Goal: Information Seeking & Learning: Learn about a topic

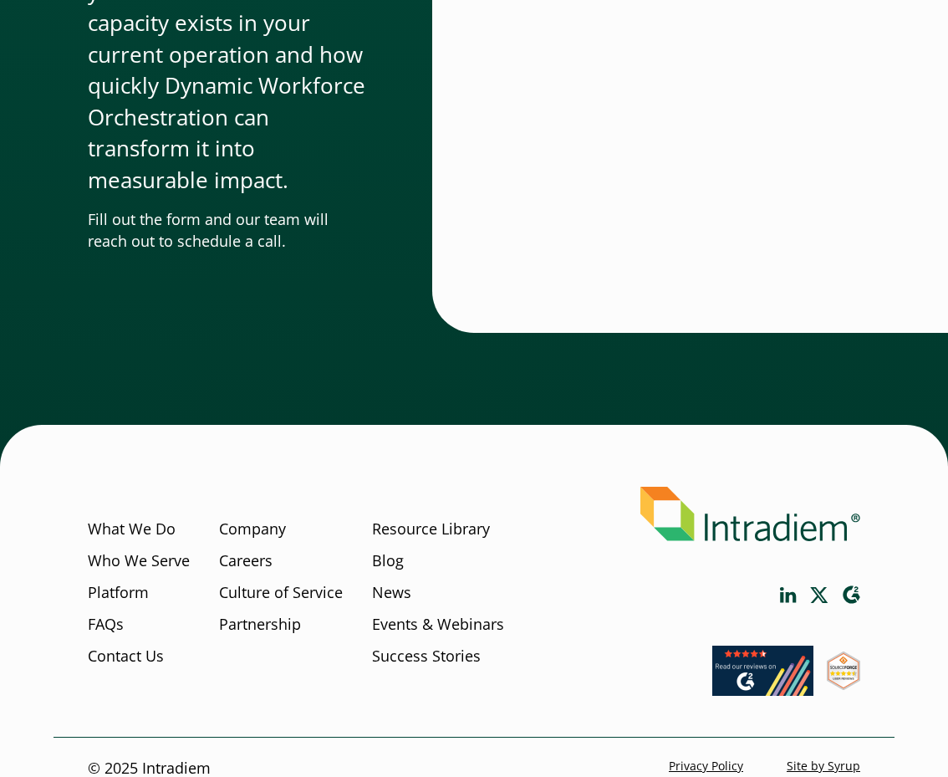
scroll to position [5600, 0]
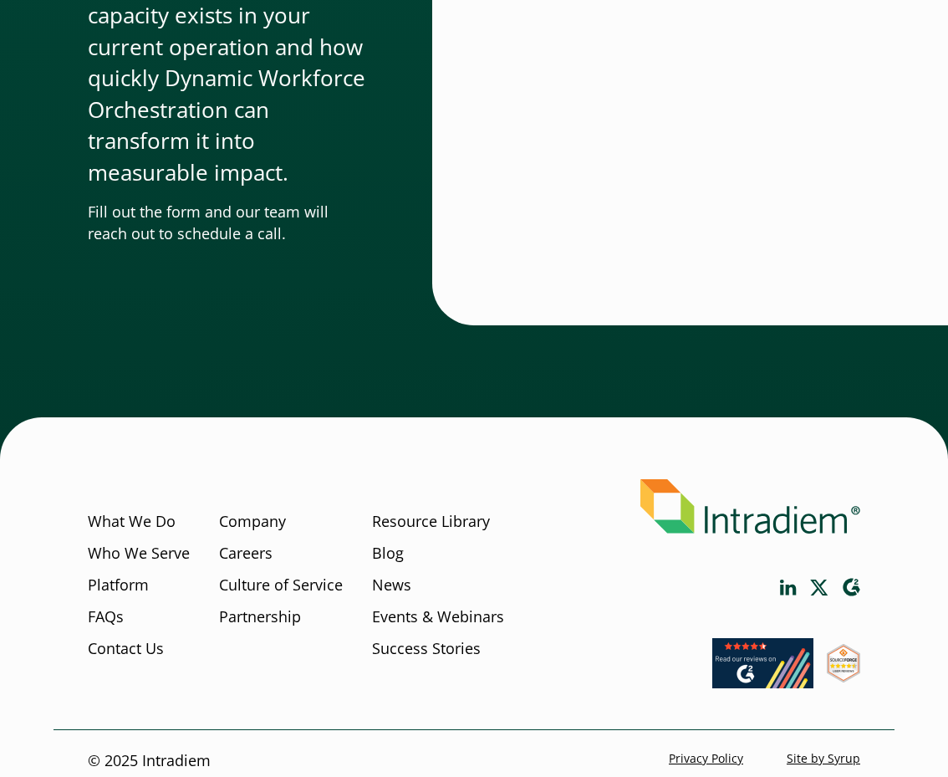
click at [333, 400] on div "Start a Conversation Don’t wait another day to begin recovering the value you’r…" at bounding box center [474, 61] width 948 height 795
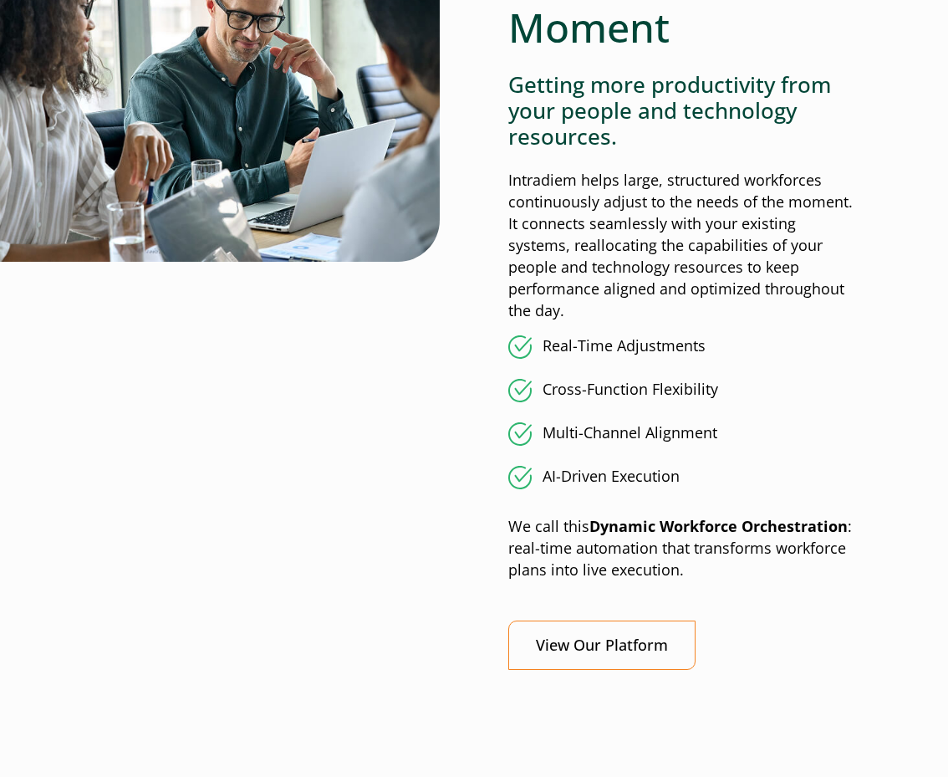
scroll to position [1838, 0]
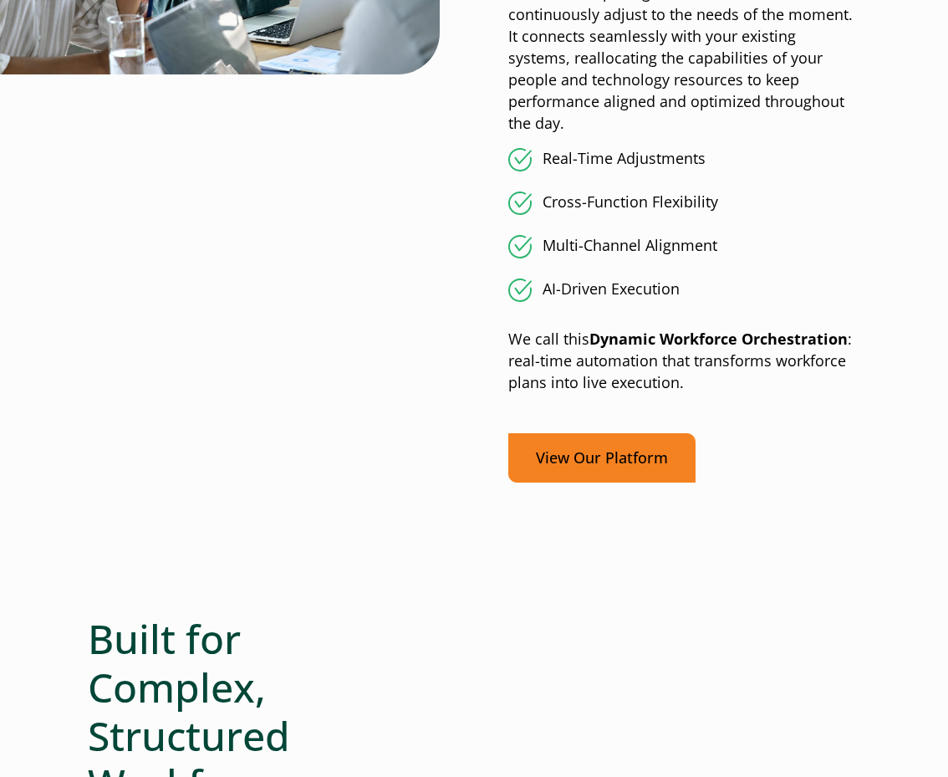
click at [609, 433] on link "View Our Platform" at bounding box center [601, 457] width 187 height 49
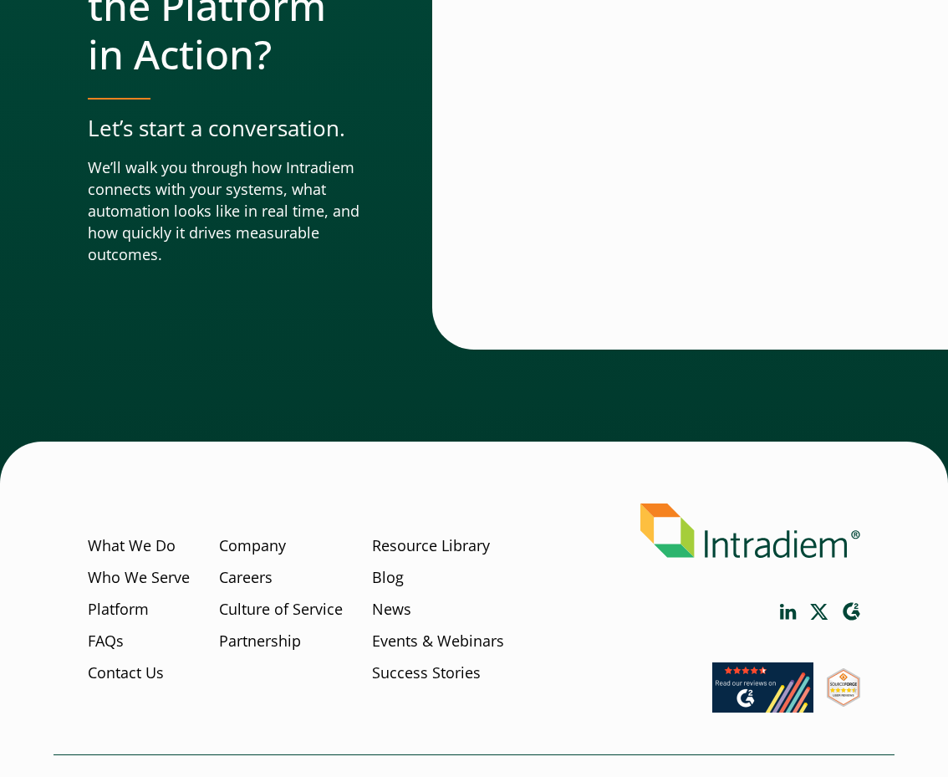
scroll to position [6166, 0]
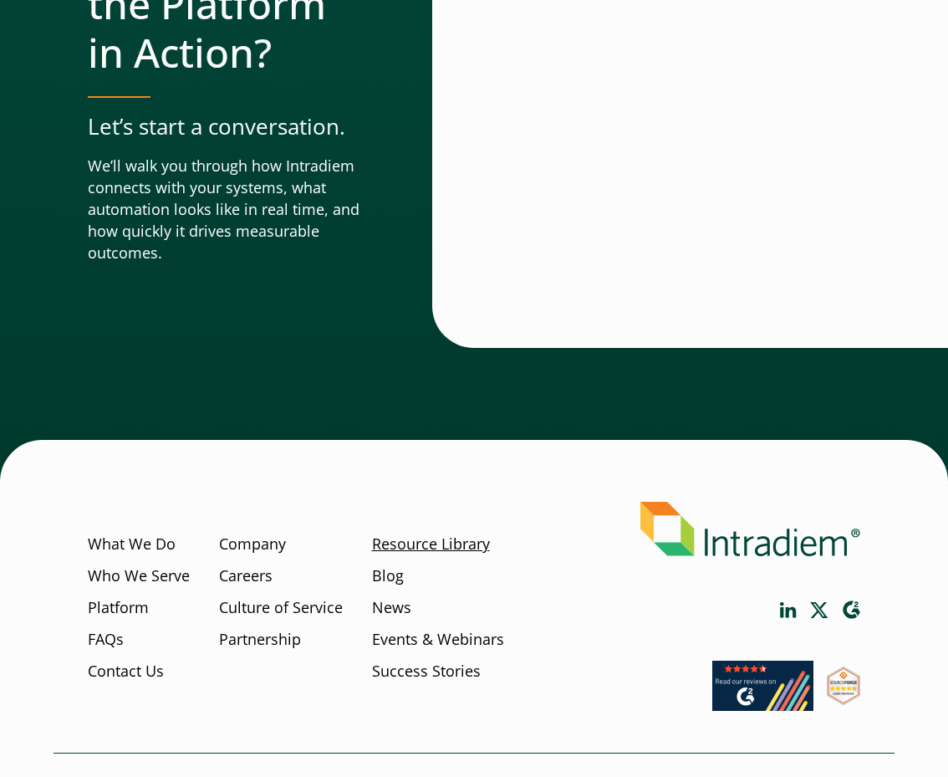
click at [416, 533] on link "Resource Library" at bounding box center [431, 544] width 118 height 22
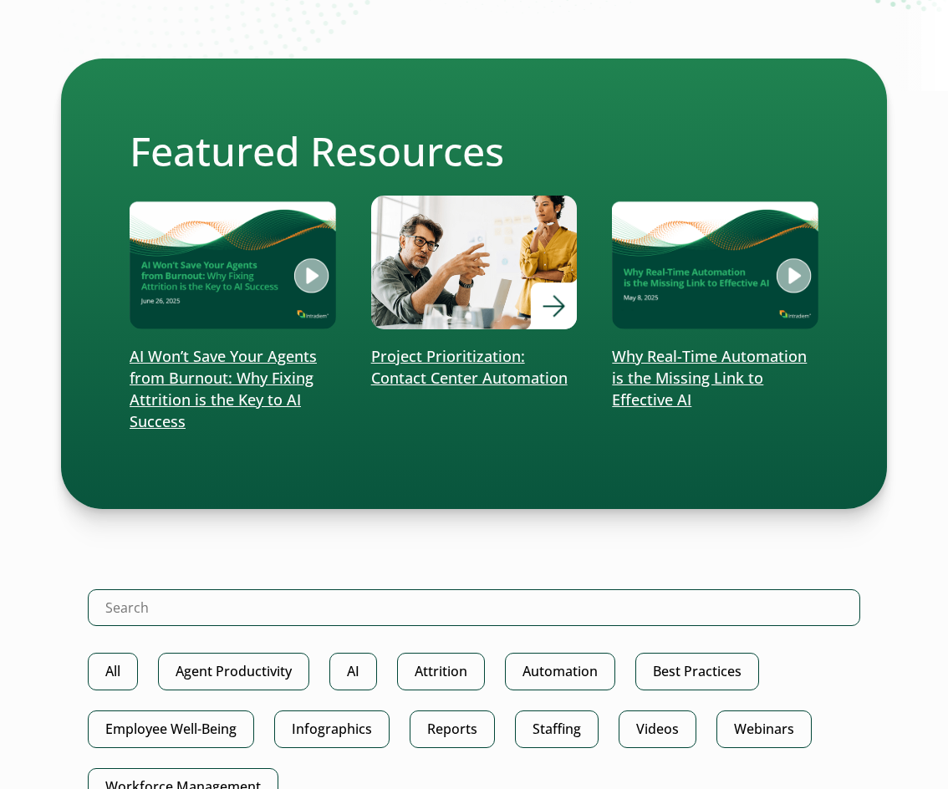
click at [448, 353] on p "Project Prioritization: Contact Center Automation" at bounding box center [474, 367] width 206 height 43
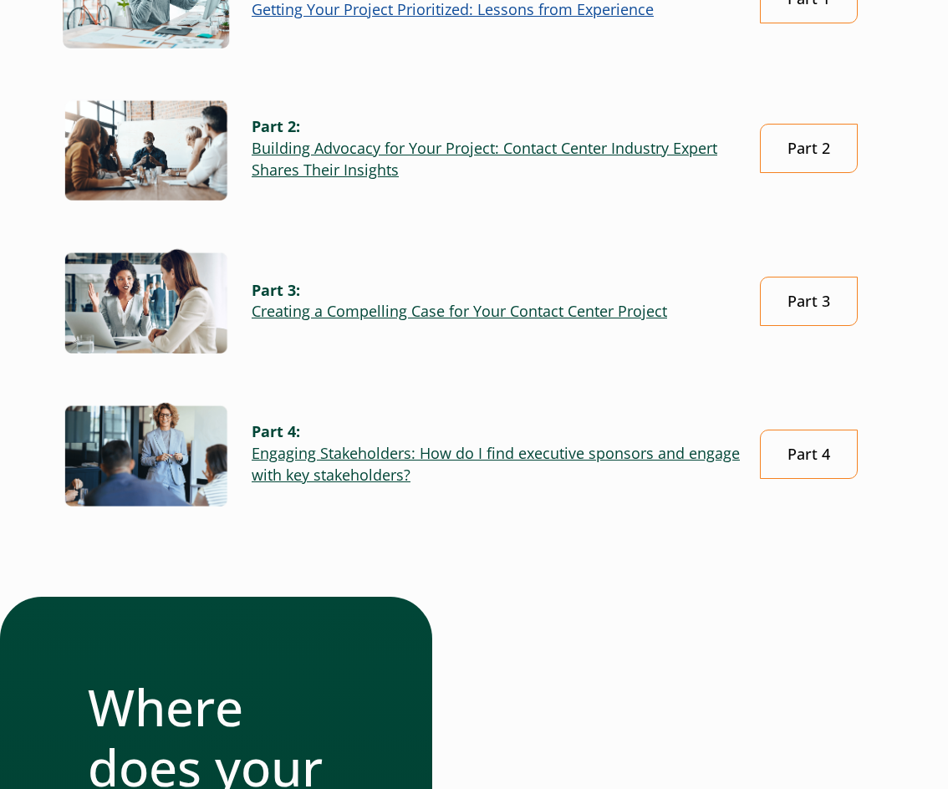
scroll to position [669, 0]
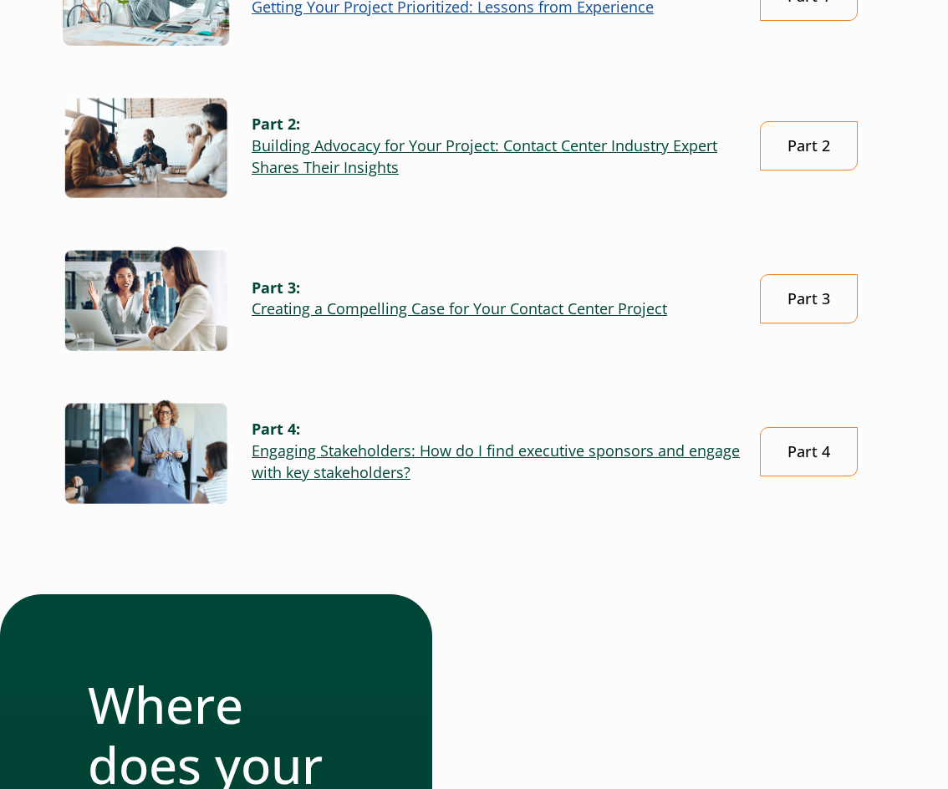
click at [373, 457] on link "Engaging Stakeholders: How do I find executive sponsors and engage with key sta…" at bounding box center [496, 462] width 488 height 42
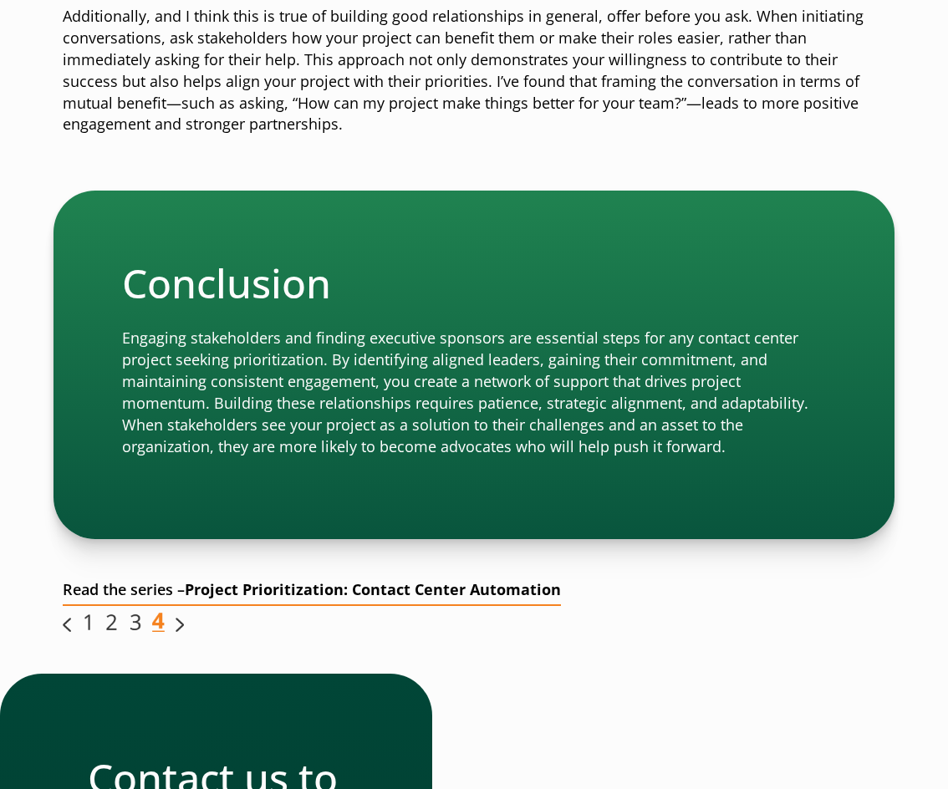
scroll to position [3344, 0]
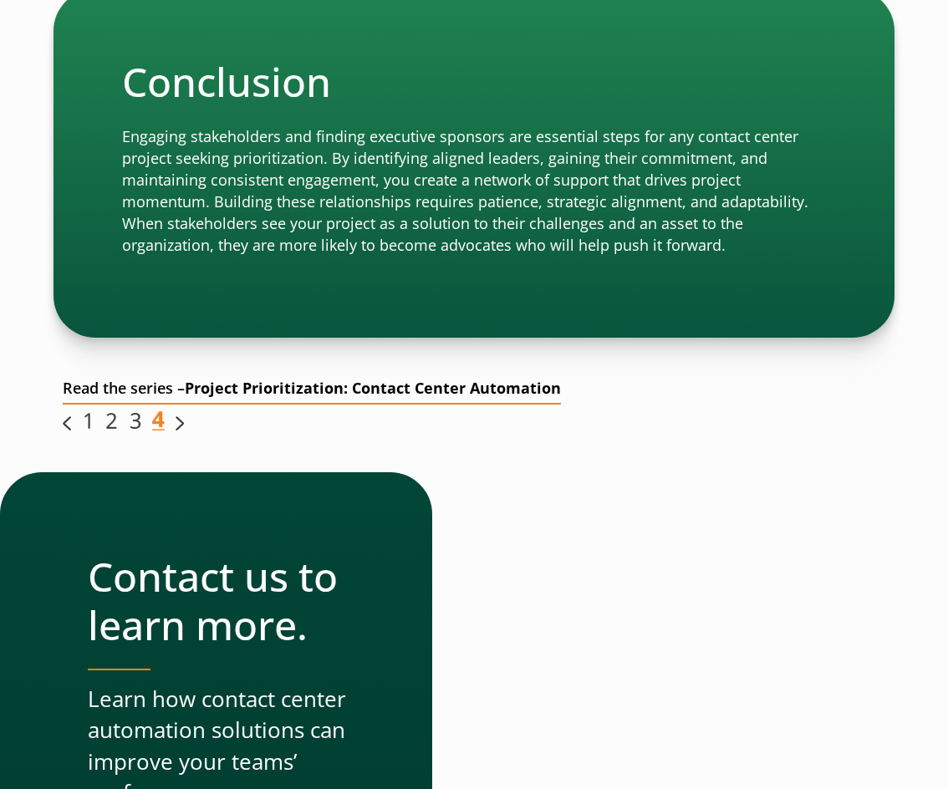
click at [134, 421] on img "Link opens in a new window" at bounding box center [135, 420] width 13 height 19
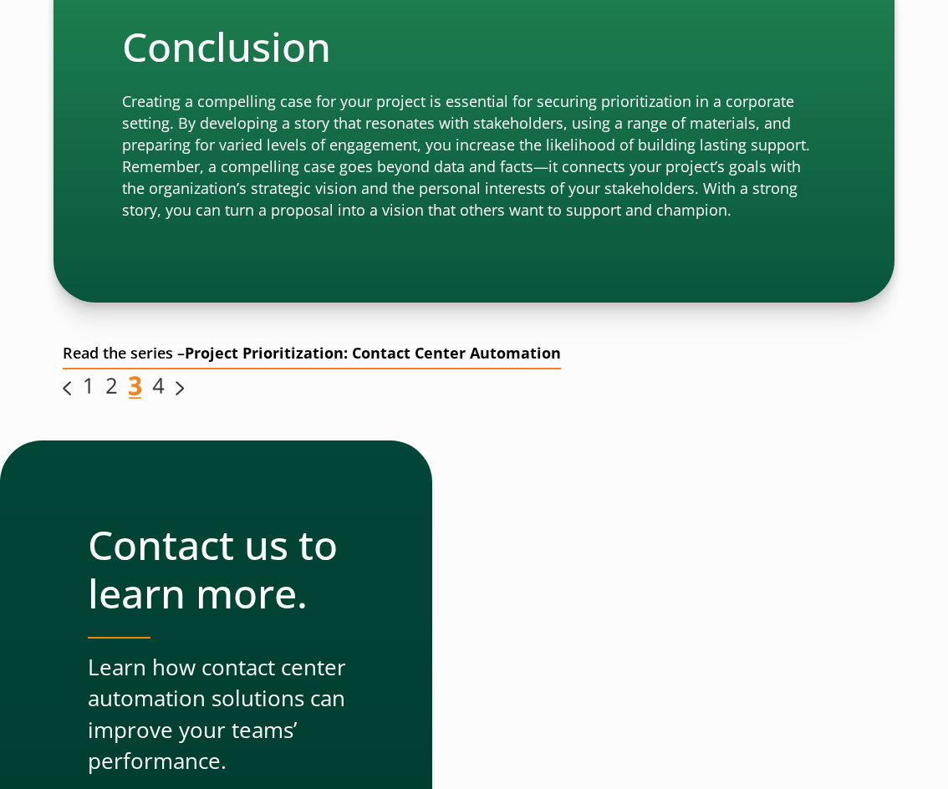
scroll to position [2587, 0]
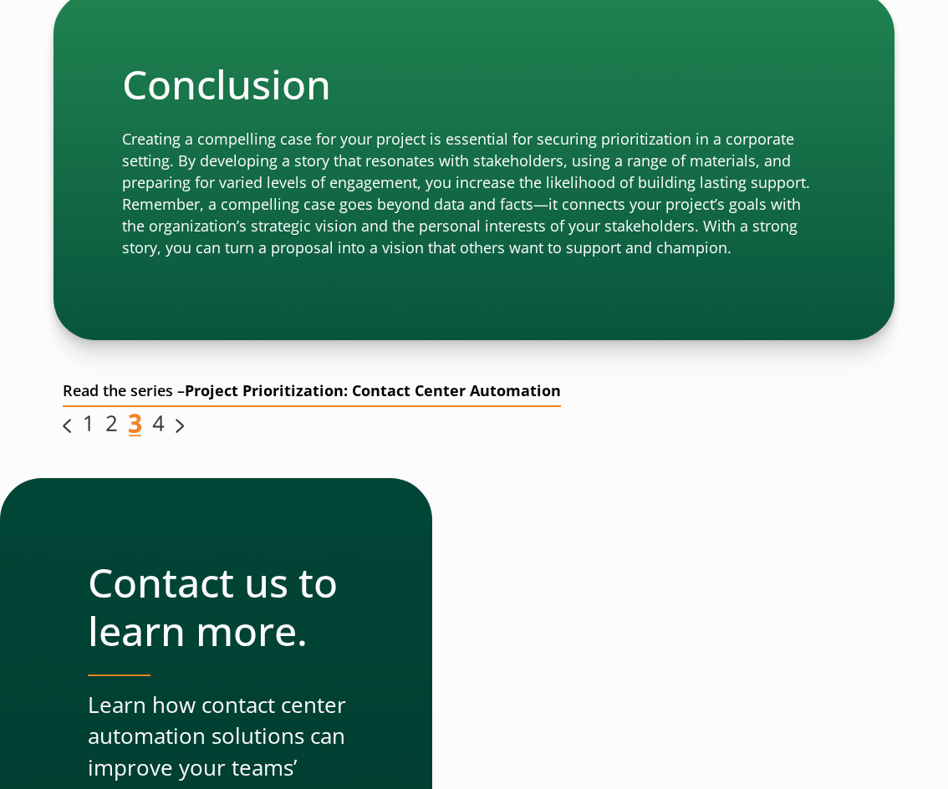
drag, startPoint x: 470, startPoint y: 314, endPoint x: 375, endPoint y: 375, distance: 112.7
click at [375, 380] on strong "Project Prioritization: Contact Center Automation" at bounding box center [373, 390] width 376 height 20
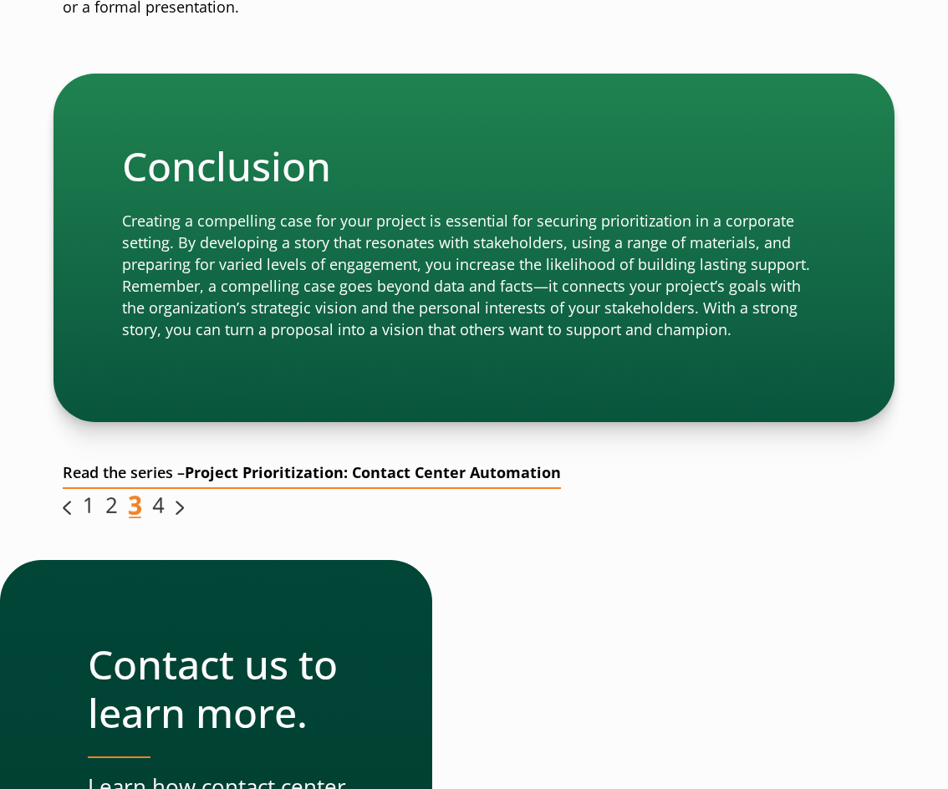
scroll to position [2336, 0]
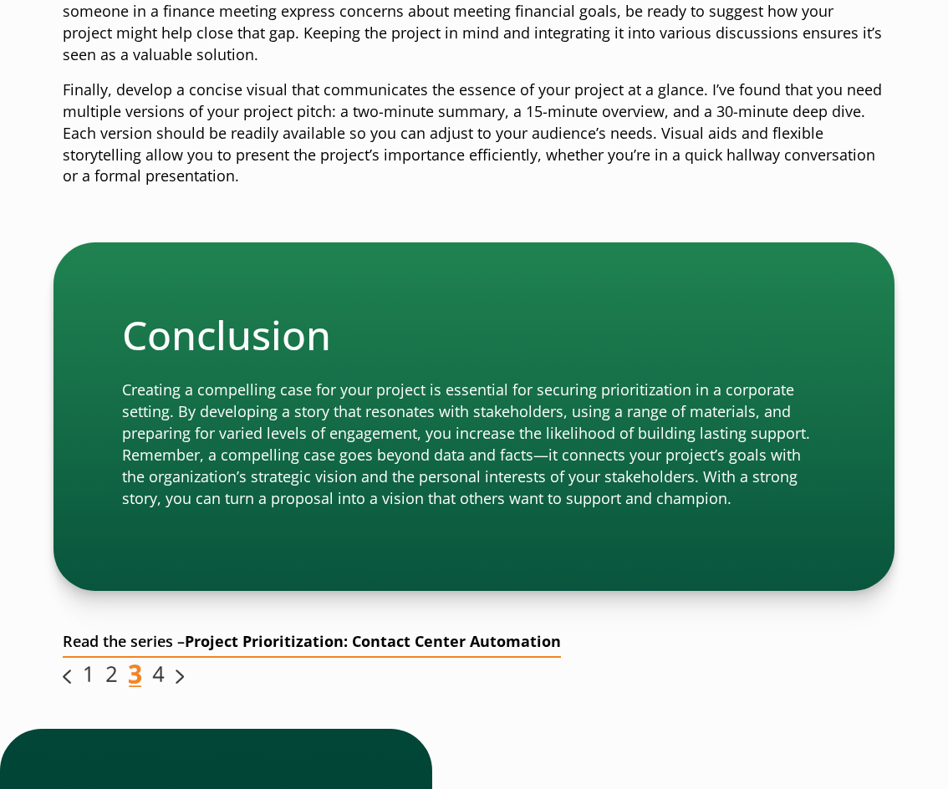
click at [724, 687] on div at bounding box center [474, 708] width 823 height 42
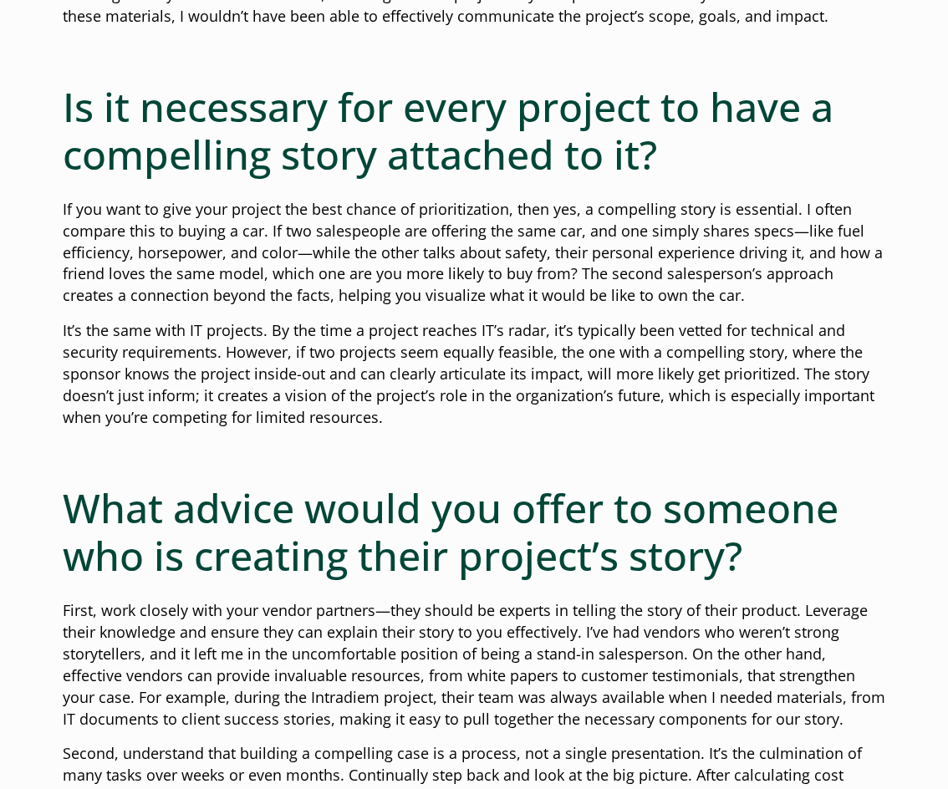
scroll to position [1756, 0]
